Goal: Find specific page/section: Find specific page/section

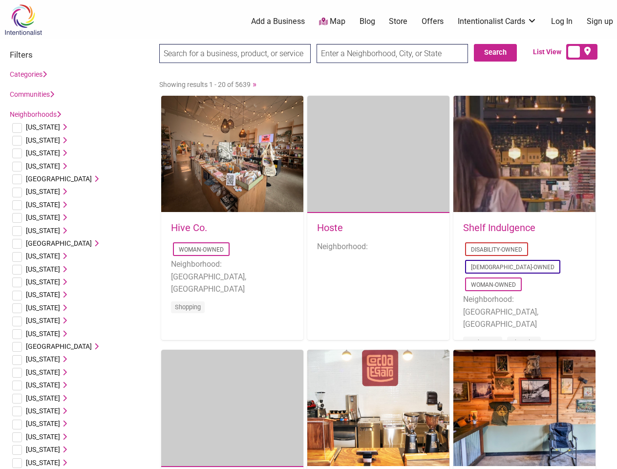
click at [308, 235] on div "Hoste Neighborhood:" at bounding box center [378, 242] width 142 height 58
click at [40, 127] on span "[US_STATE]" at bounding box center [43, 127] width 34 height 8
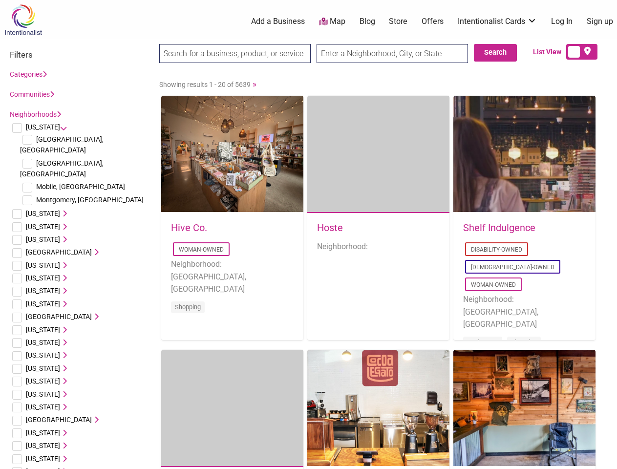
click at [60, 127] on icon at bounding box center [63, 127] width 7 height 7
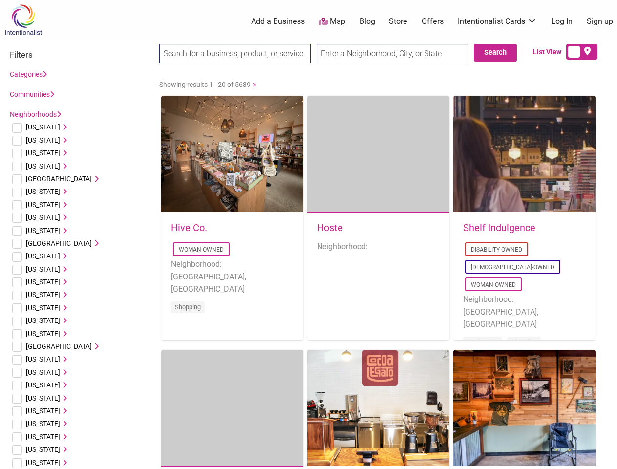
click at [36, 140] on span "[US_STATE]" at bounding box center [43, 140] width 34 height 8
click at [60, 140] on icon at bounding box center [63, 140] width 7 height 7
click at [38, 153] on span "[US_STATE]" at bounding box center [43, 153] width 34 height 8
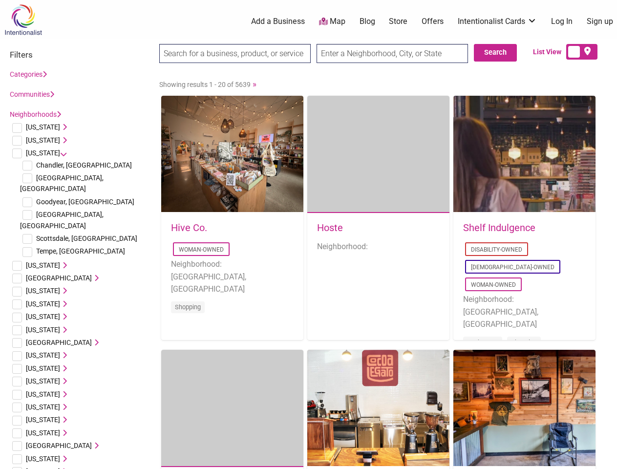
click at [60, 153] on icon at bounding box center [63, 153] width 7 height 7
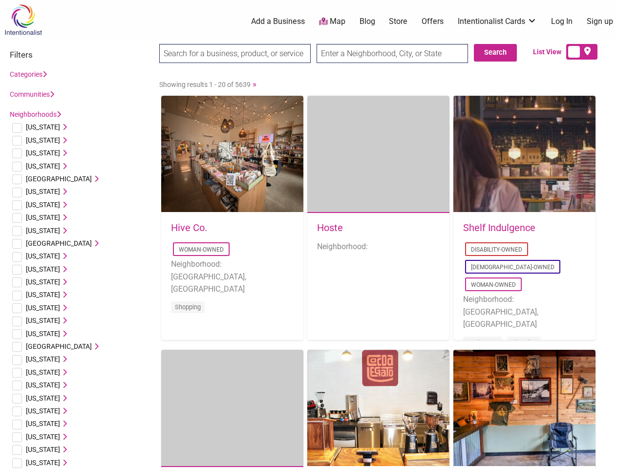
click at [40, 166] on span "[US_STATE]" at bounding box center [43, 166] width 34 height 8
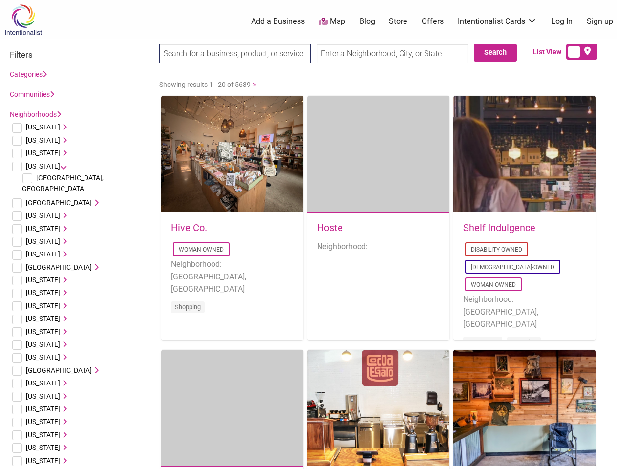
click at [60, 166] on icon at bounding box center [63, 166] width 7 height 7
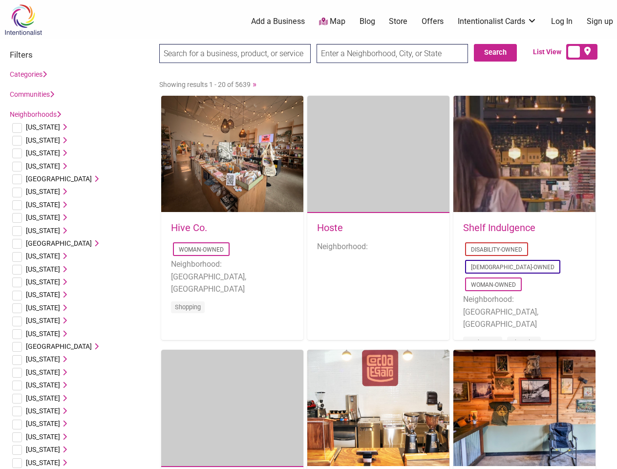
click at [51, 179] on span "[GEOGRAPHIC_DATA]" at bounding box center [59, 179] width 66 height 8
